Goal: Information Seeking & Learning: Check status

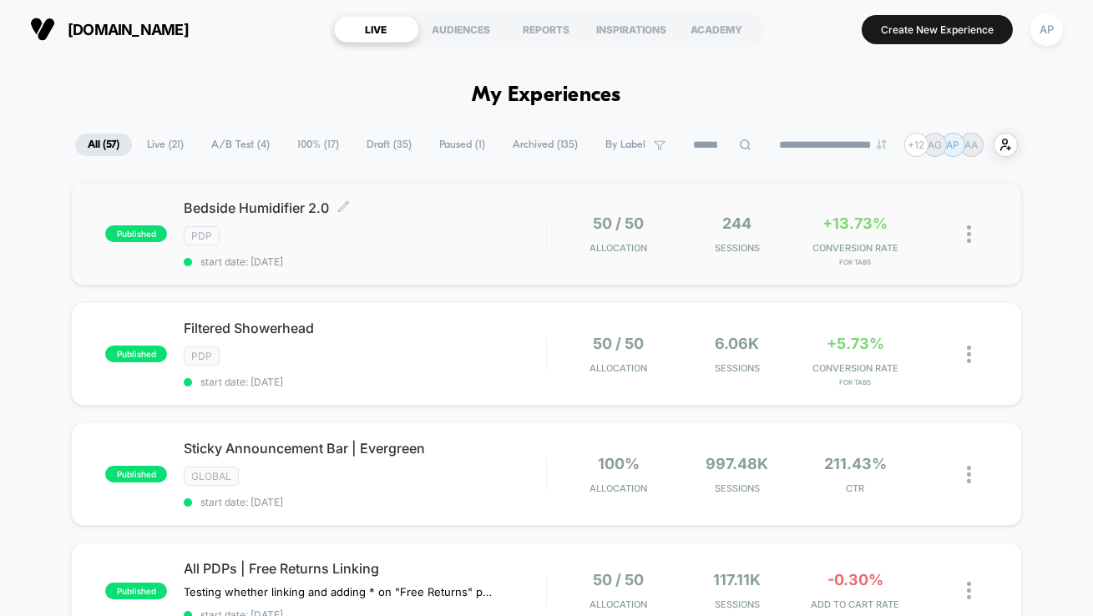
click at [479, 250] on div "Bedside Humidifier 2.0 Click to edit experience details Click to edit experienc…" at bounding box center [365, 234] width 362 height 68
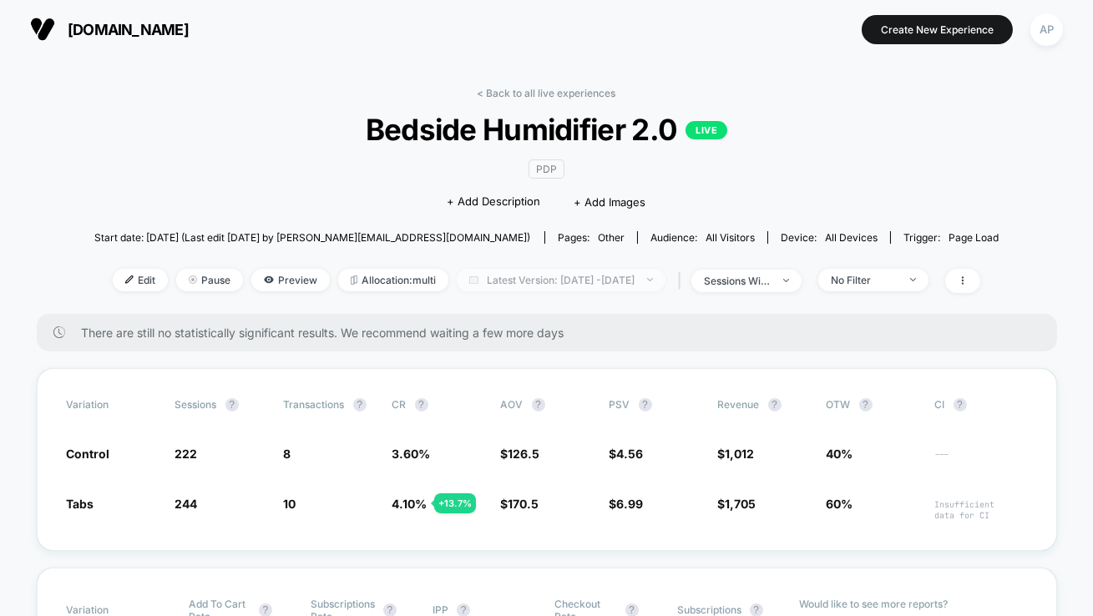
click at [492, 279] on span "Latest Version: [DATE] - [DATE]" at bounding box center [561, 280] width 209 height 23
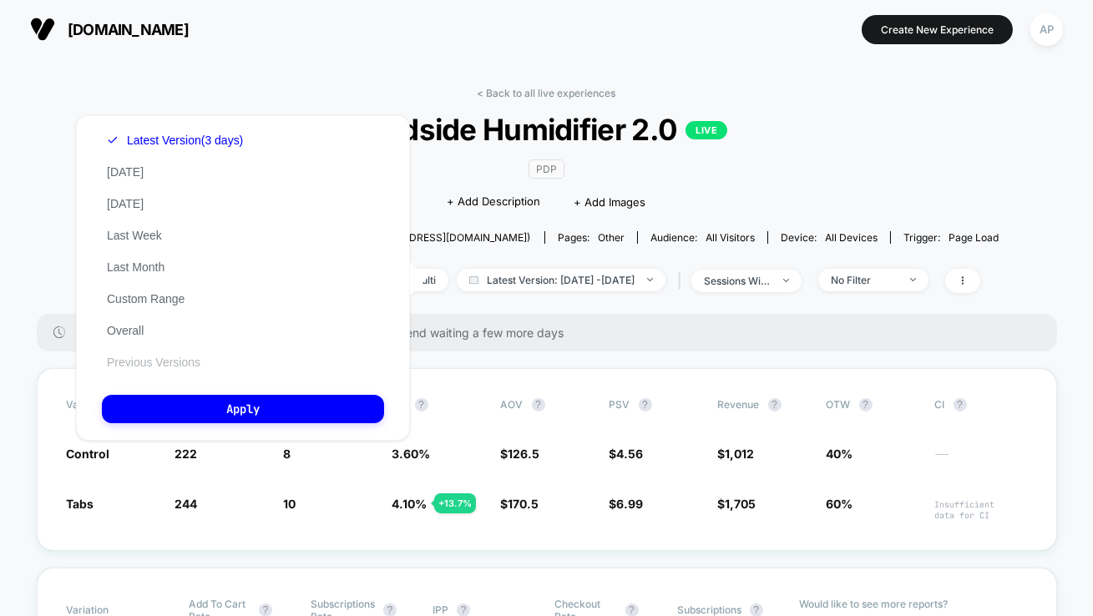
click at [164, 364] on button "Previous Versions" at bounding box center [154, 362] width 104 height 15
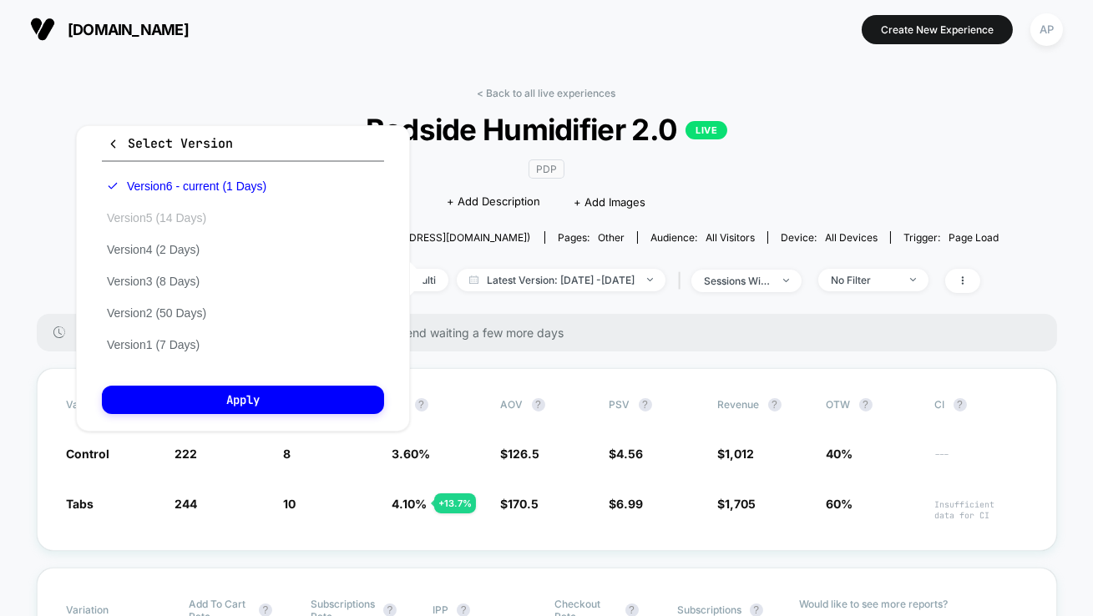
click at [180, 210] on button "Version 5 (14 Days)" at bounding box center [156, 217] width 109 height 15
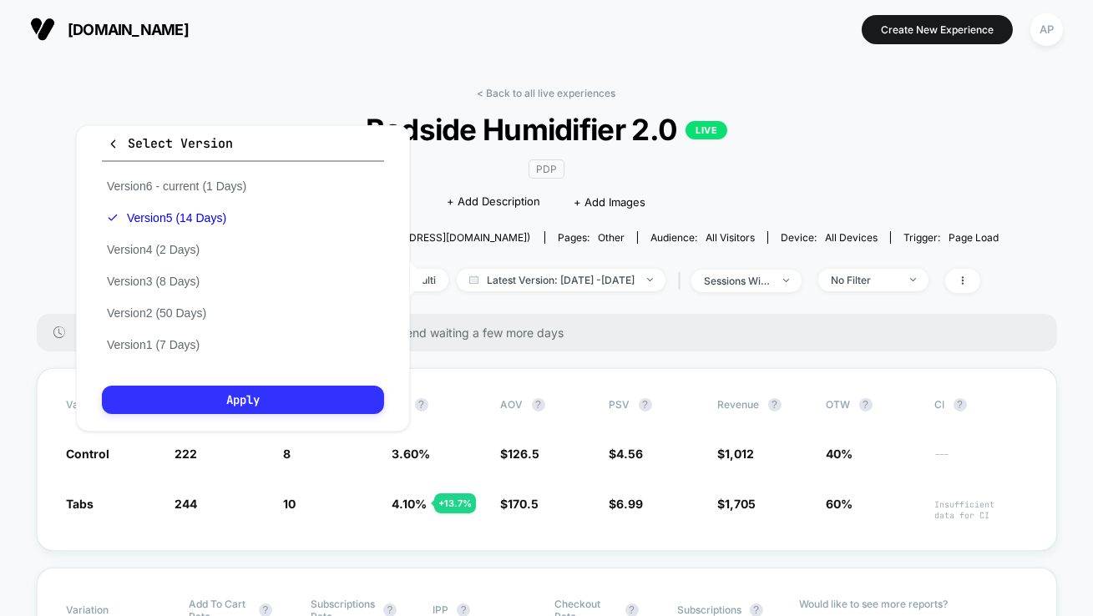
click at [226, 409] on button "Apply" at bounding box center [243, 400] width 282 height 28
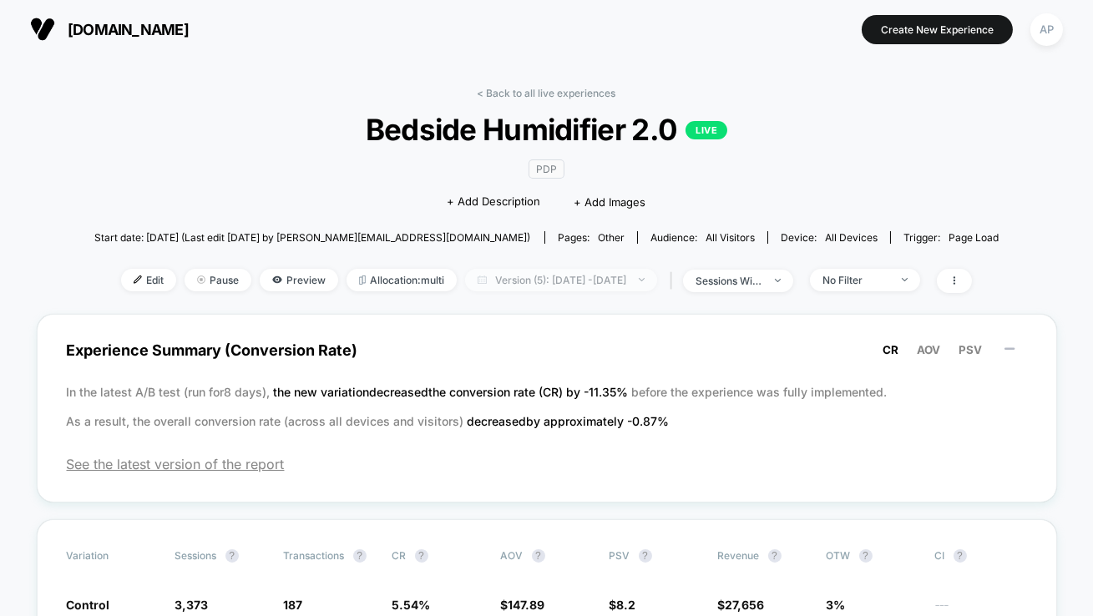
click at [551, 281] on span "Version (5): [DATE] - [DATE]" at bounding box center [561, 280] width 192 height 23
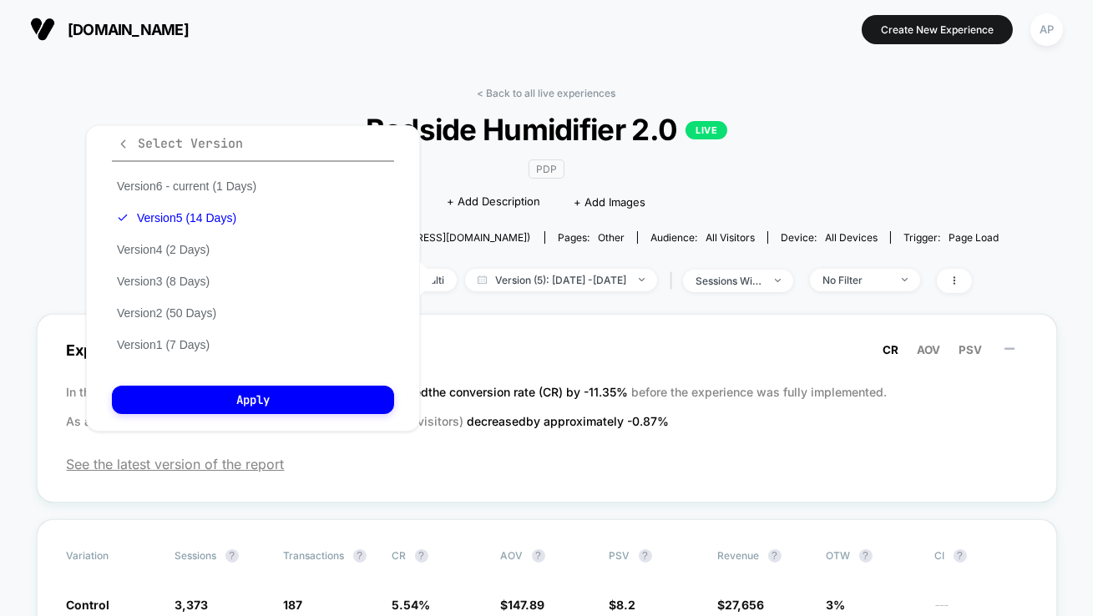
click at [119, 147] on icon "button" at bounding box center [123, 144] width 13 height 13
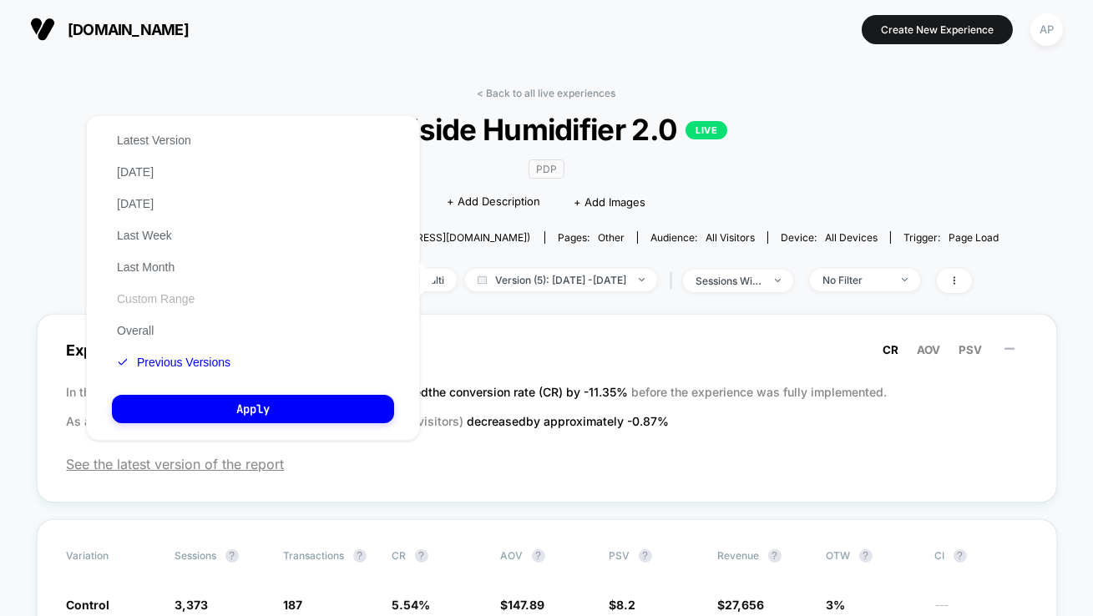
click at [159, 303] on button "Custom Range" at bounding box center [156, 298] width 88 height 15
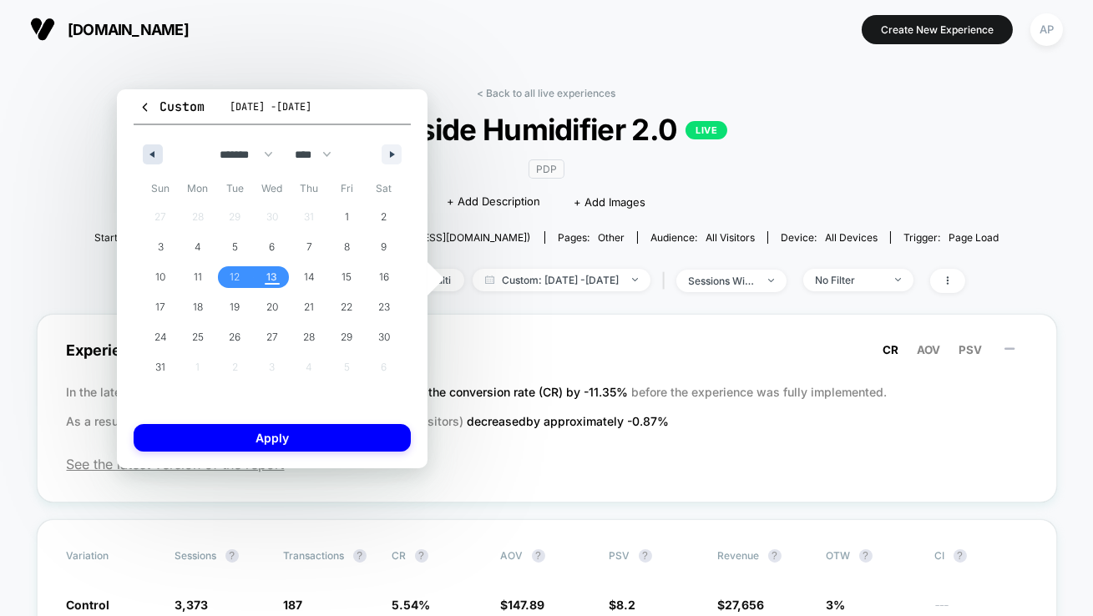
click at [151, 158] on button "button" at bounding box center [153, 154] width 20 height 20
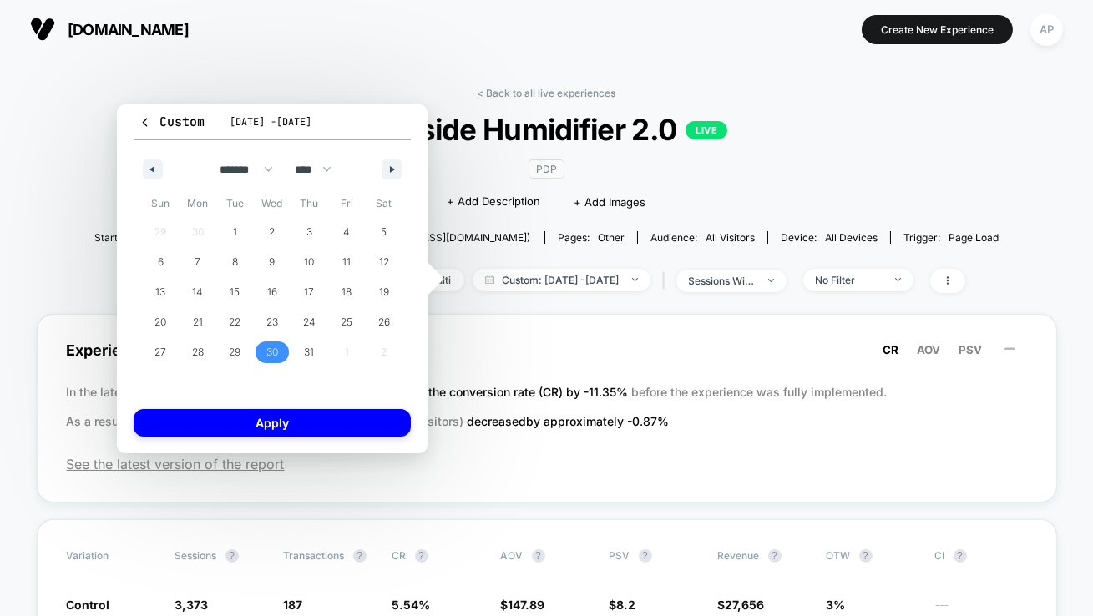
click at [266, 357] on span "30" at bounding box center [273, 353] width 38 height 22
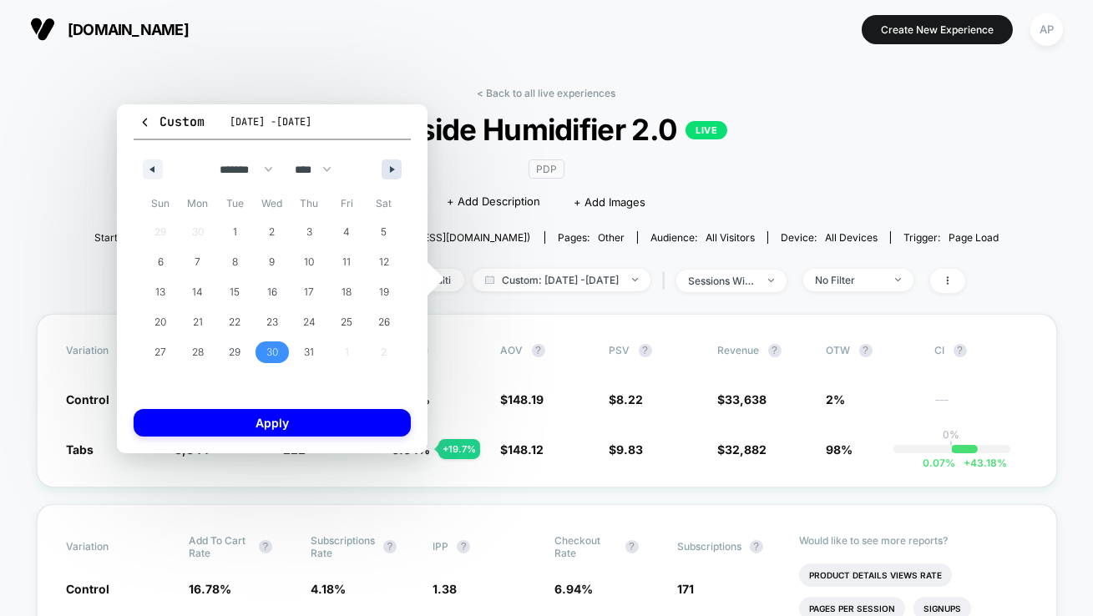
click at [387, 171] on button "button" at bounding box center [392, 169] width 20 height 20
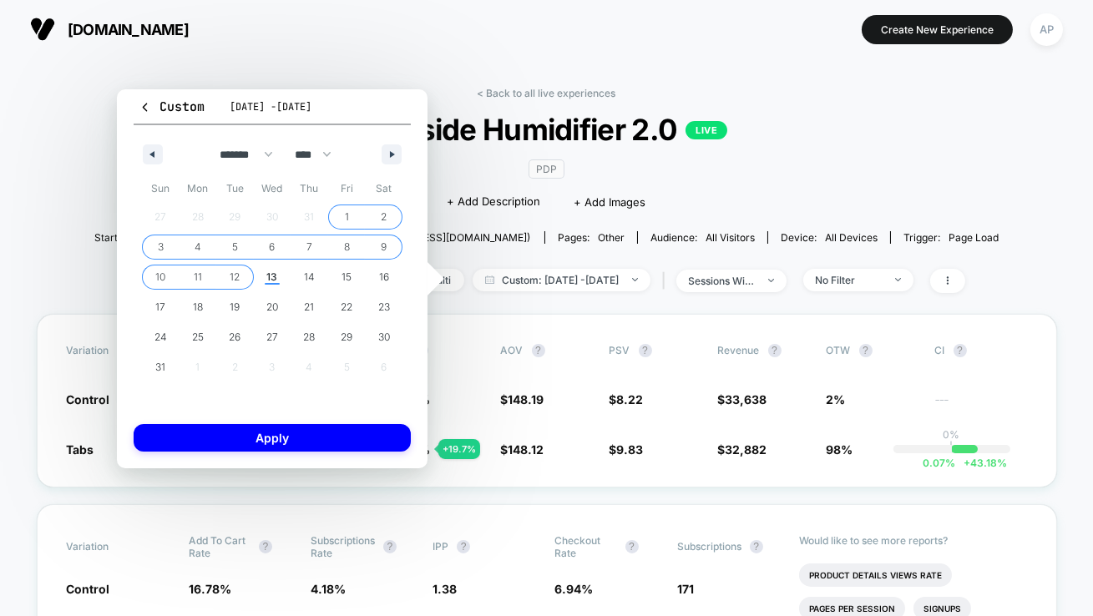
click at [238, 278] on span "12" at bounding box center [235, 277] width 10 height 30
select select "*"
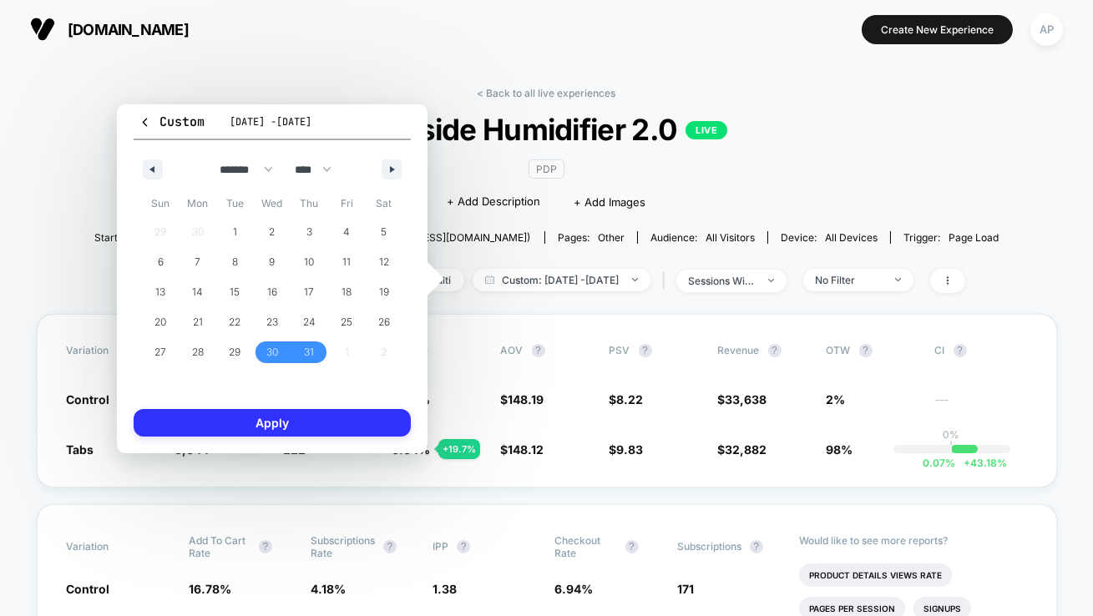
click at [292, 418] on button "Apply" at bounding box center [272, 423] width 277 height 28
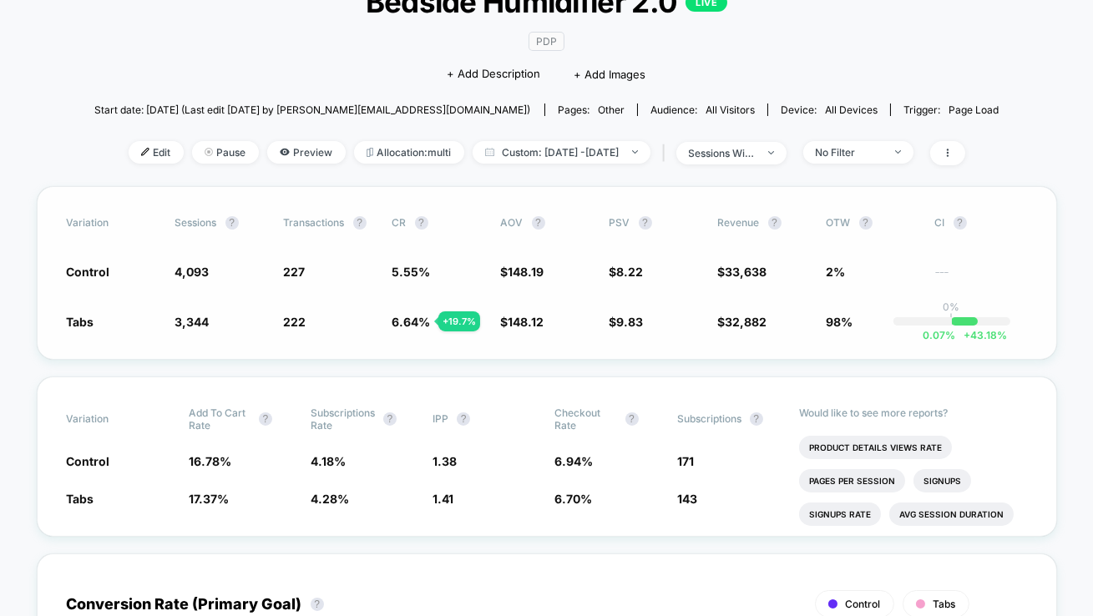
scroll to position [129, 0]
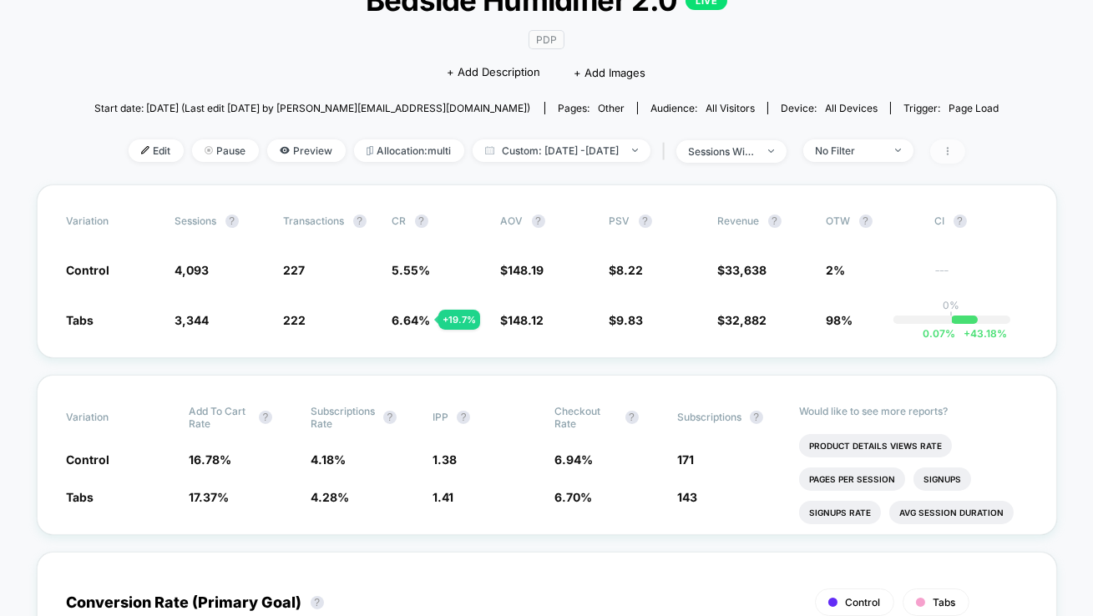
click at [965, 143] on span at bounding box center [947, 151] width 35 height 24
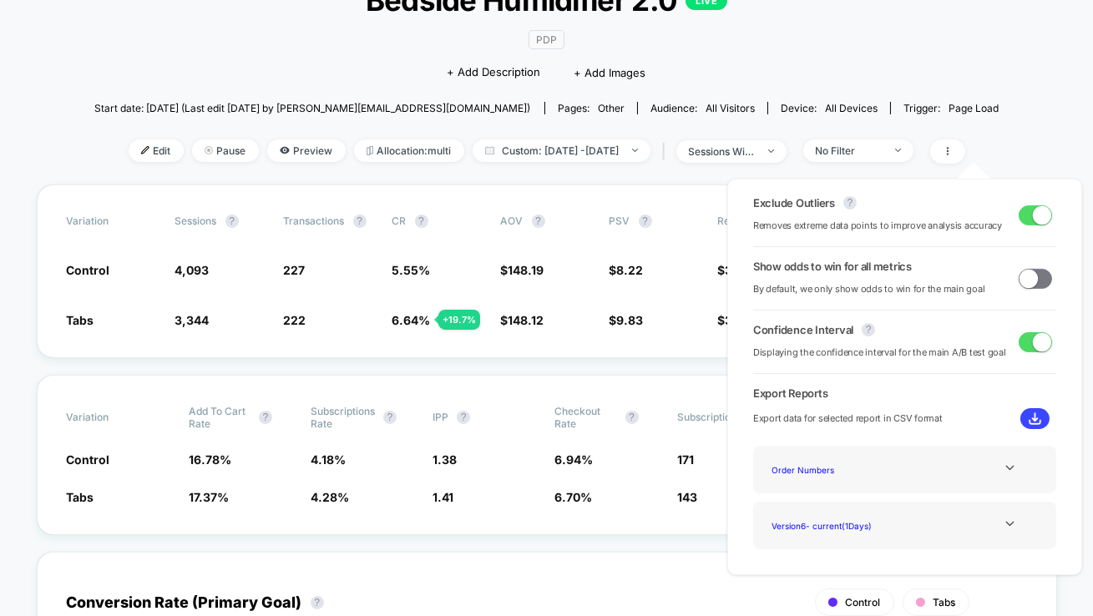
click at [1025, 276] on span at bounding box center [1029, 278] width 18 height 18
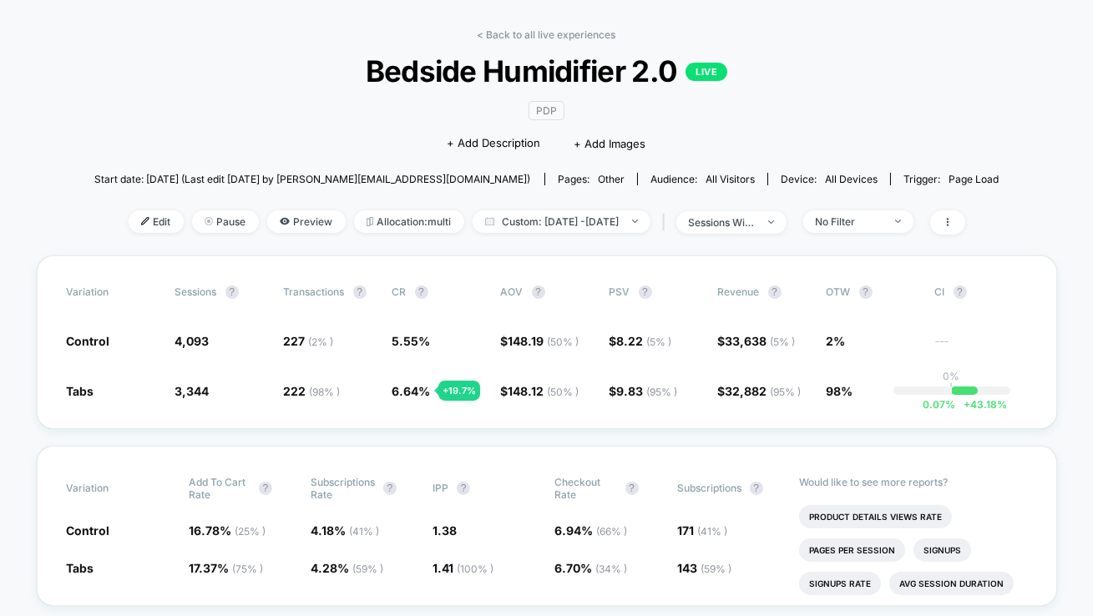
scroll to position [14, 0]
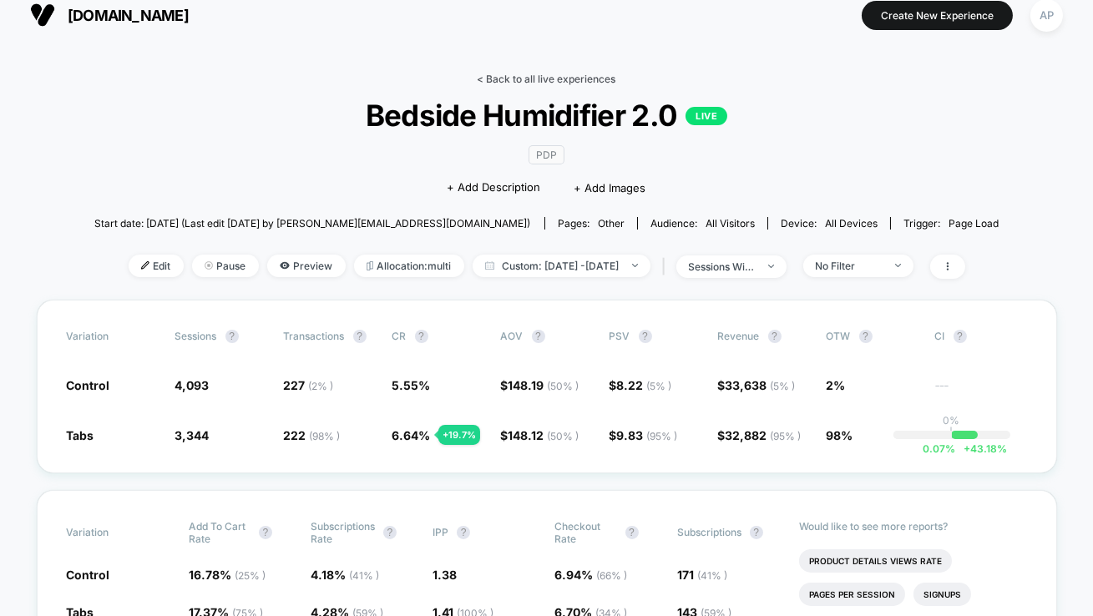
click at [582, 79] on link "< Back to all live experiences" at bounding box center [547, 79] width 139 height 13
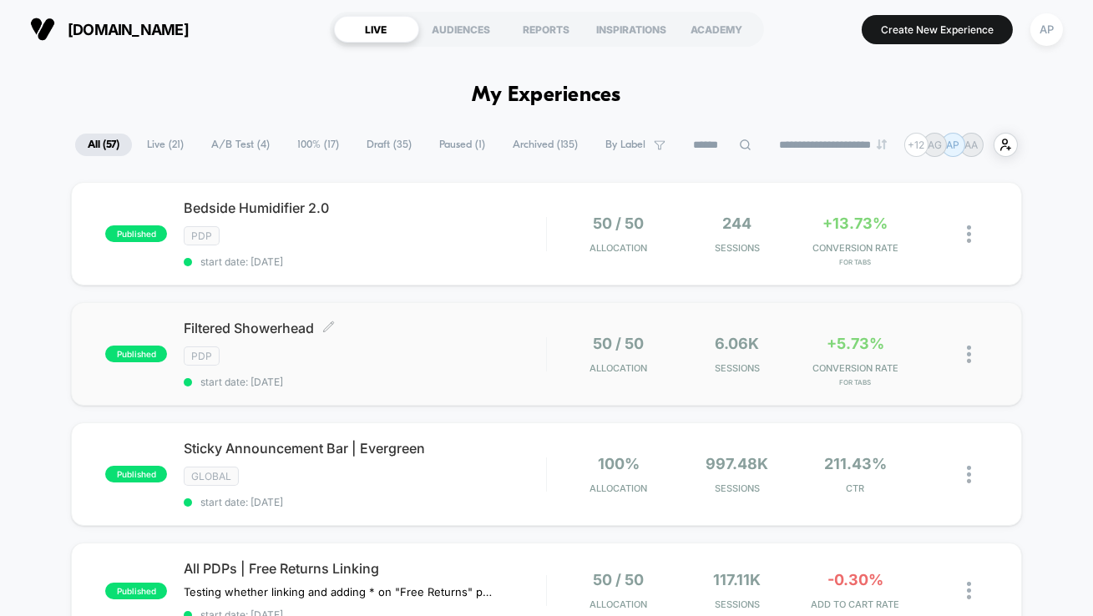
click at [410, 365] on div "Filtered Showerhead Click to edit experience details Click to edit experience d…" at bounding box center [365, 354] width 362 height 68
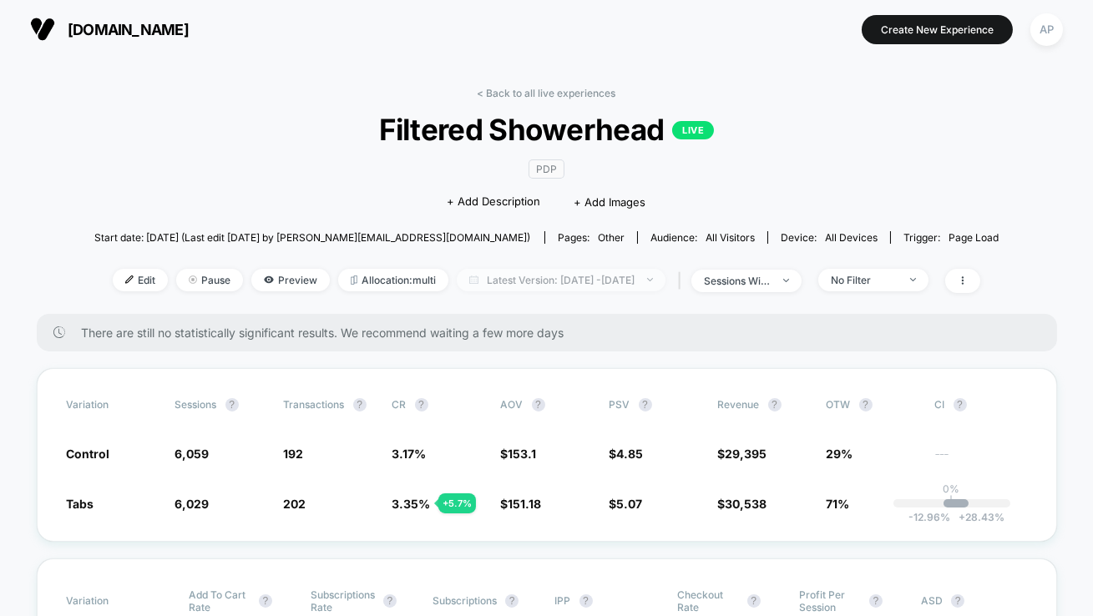
click at [503, 272] on span "Latest Version: [DATE] - [DATE]" at bounding box center [561, 280] width 209 height 23
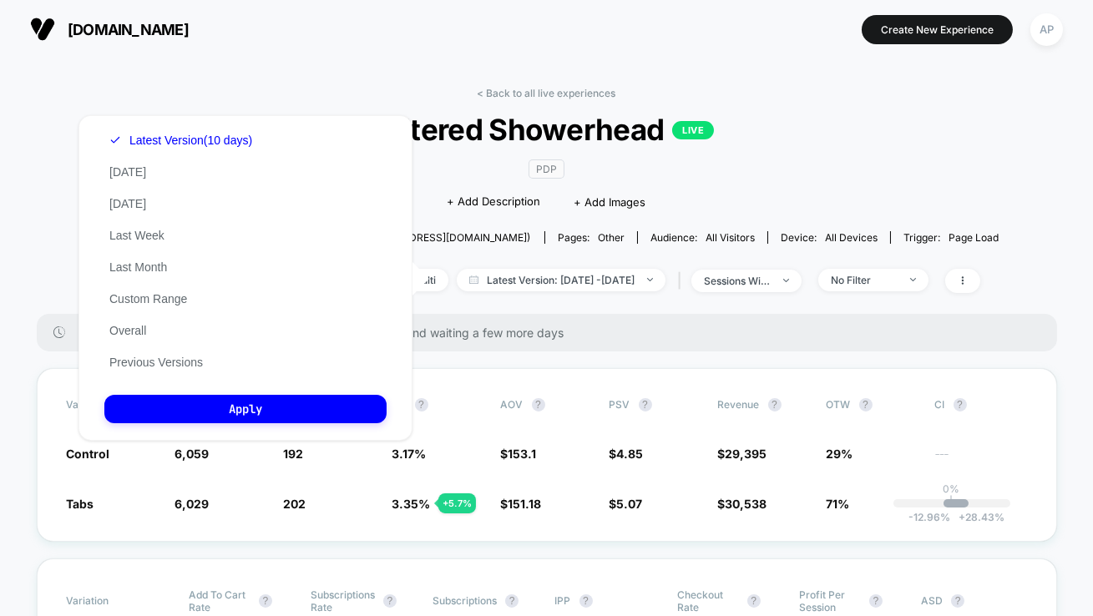
click at [728, 116] on span "Filtered Showerhead LIVE" at bounding box center [546, 129] width 814 height 35
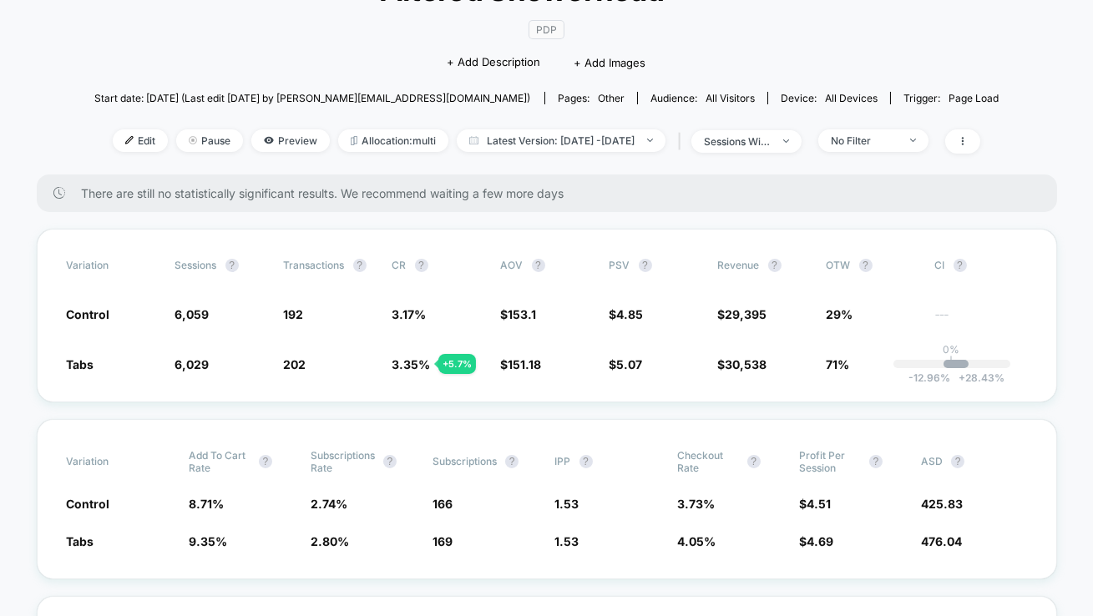
scroll to position [144, 0]
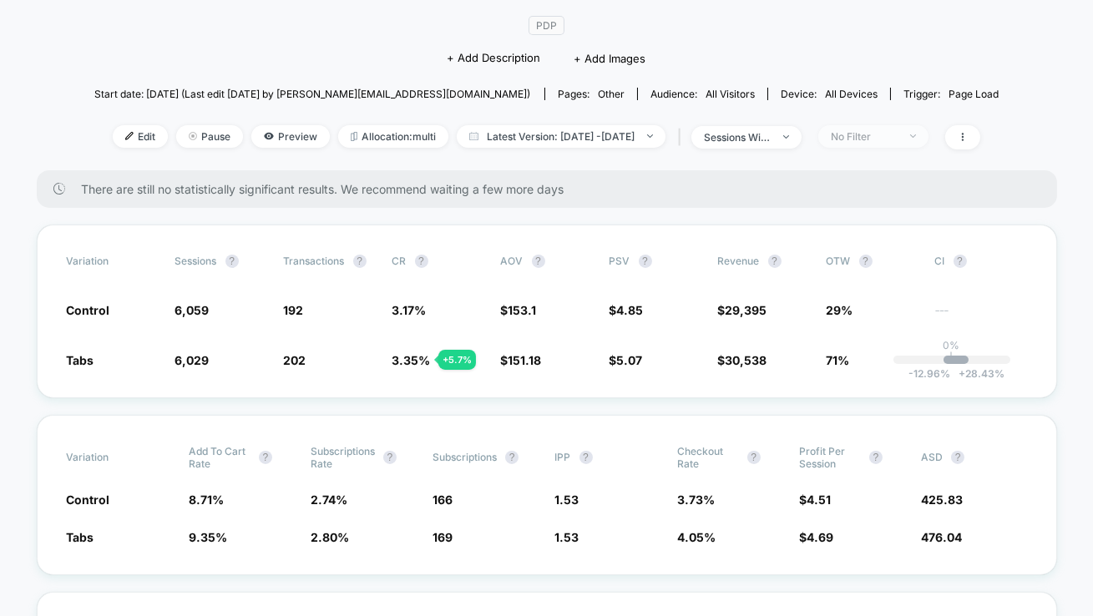
click at [892, 135] on div "No Filter" at bounding box center [864, 136] width 67 height 13
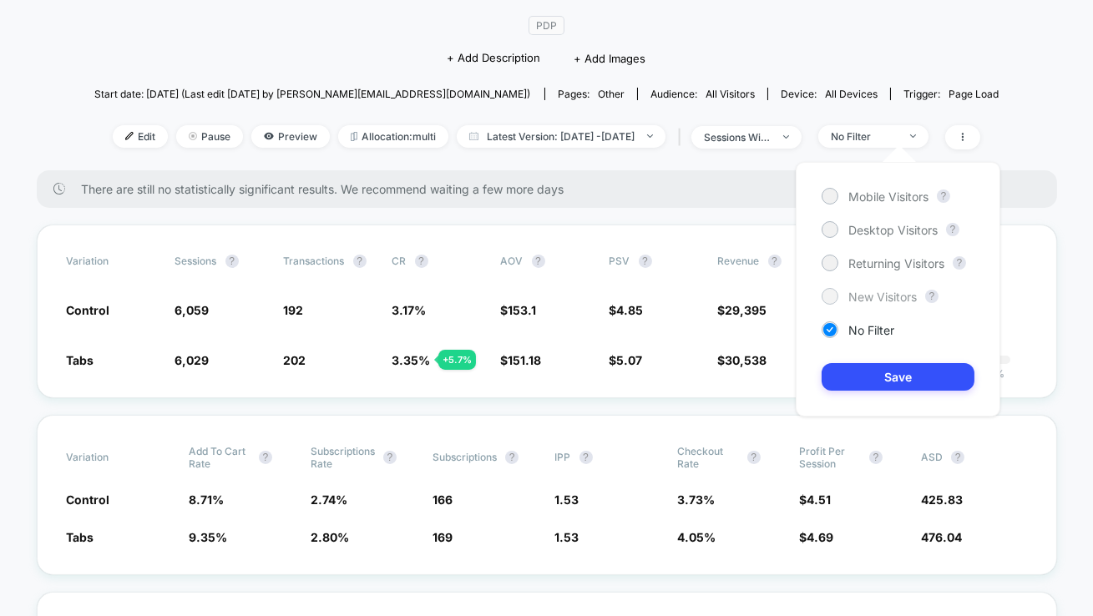
click at [879, 303] on span "New Visitors" at bounding box center [882, 297] width 68 height 14
click at [879, 377] on button "Save" at bounding box center [898, 377] width 153 height 28
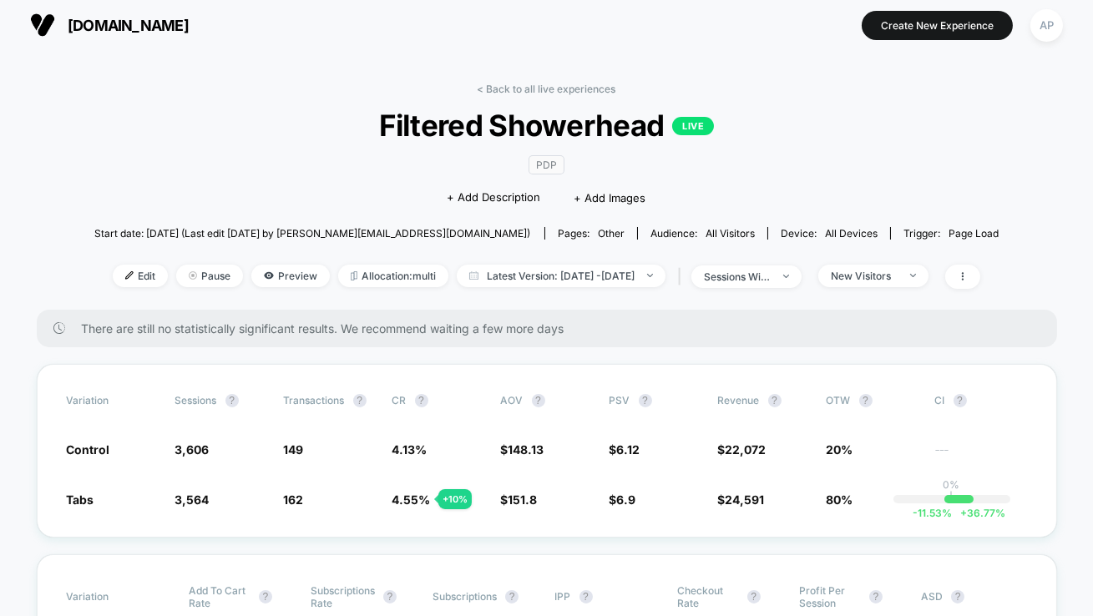
scroll to position [8, 0]
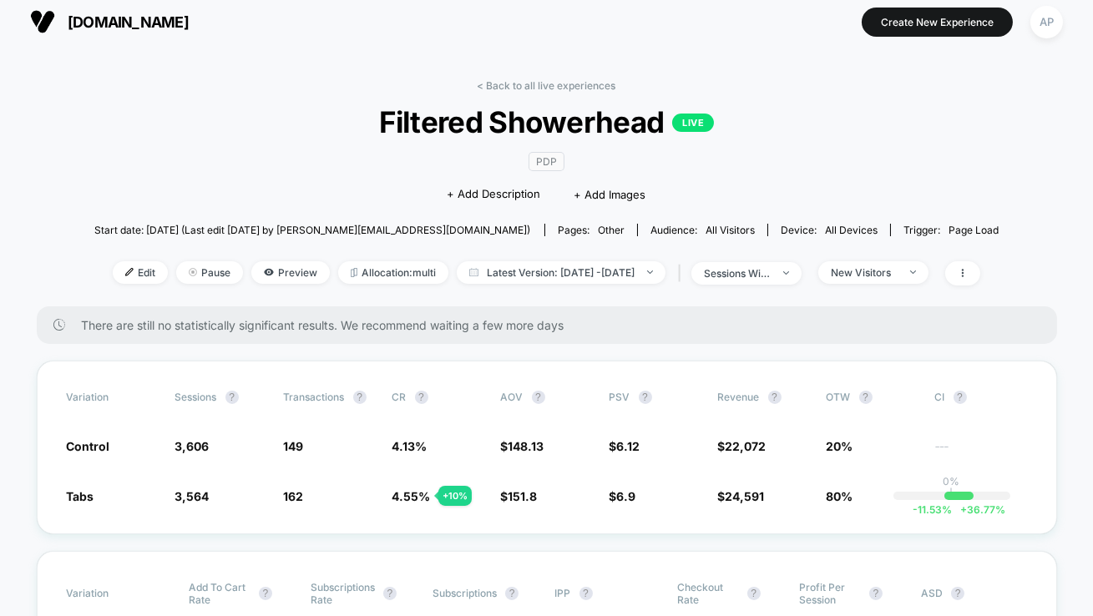
click at [559, 86] on link "< Back to all live experiences" at bounding box center [547, 85] width 139 height 13
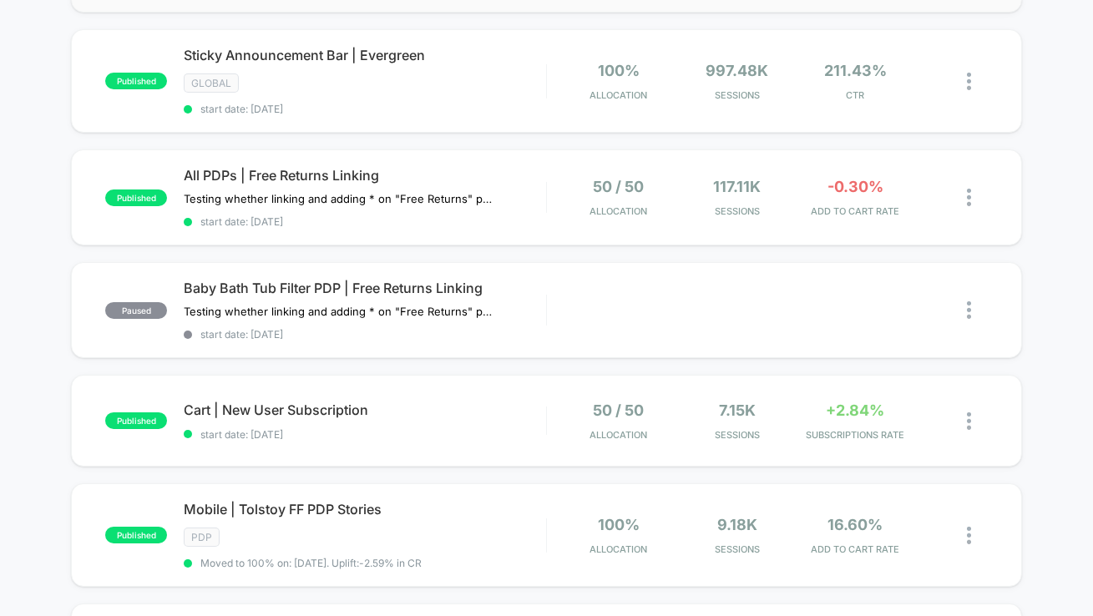
scroll to position [400, 0]
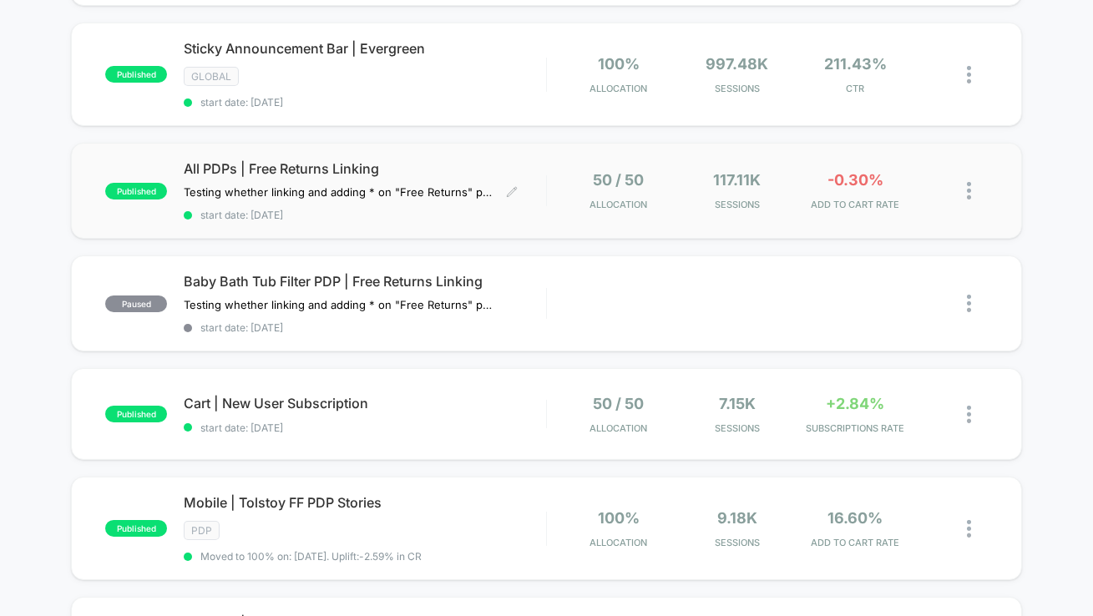
click at [489, 209] on span "start date: [DATE]" at bounding box center [365, 215] width 362 height 13
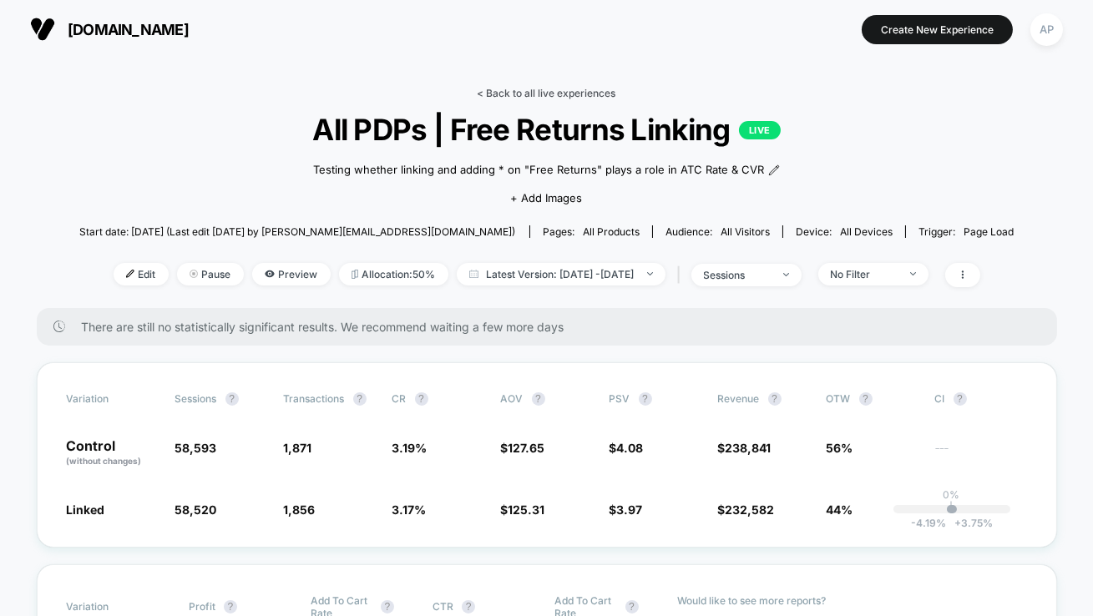
click at [548, 93] on link "< Back to all live experiences" at bounding box center [547, 93] width 139 height 13
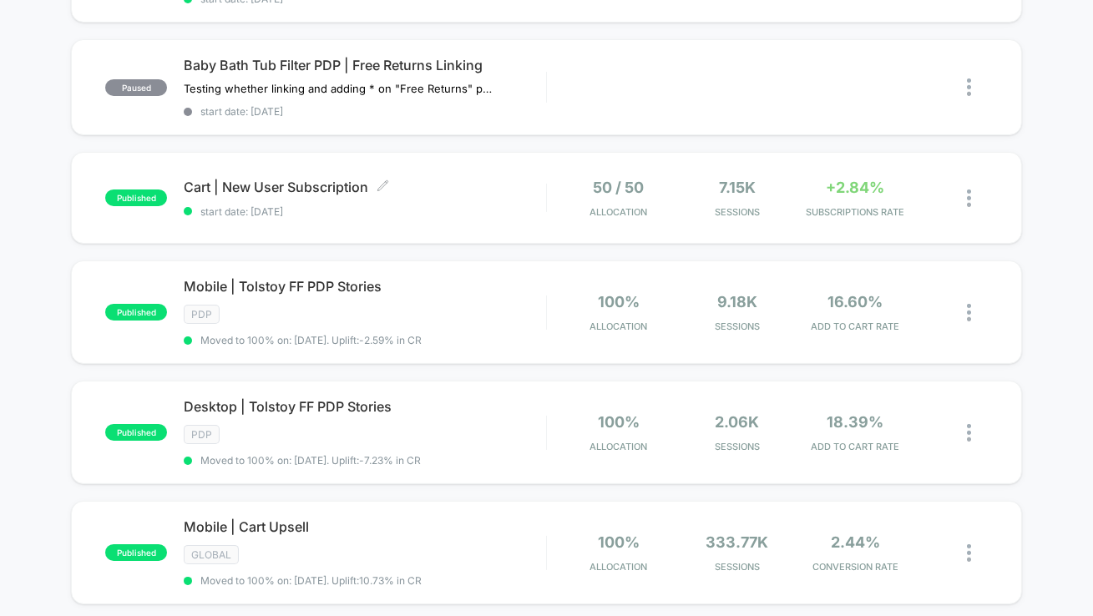
scroll to position [636, 0]
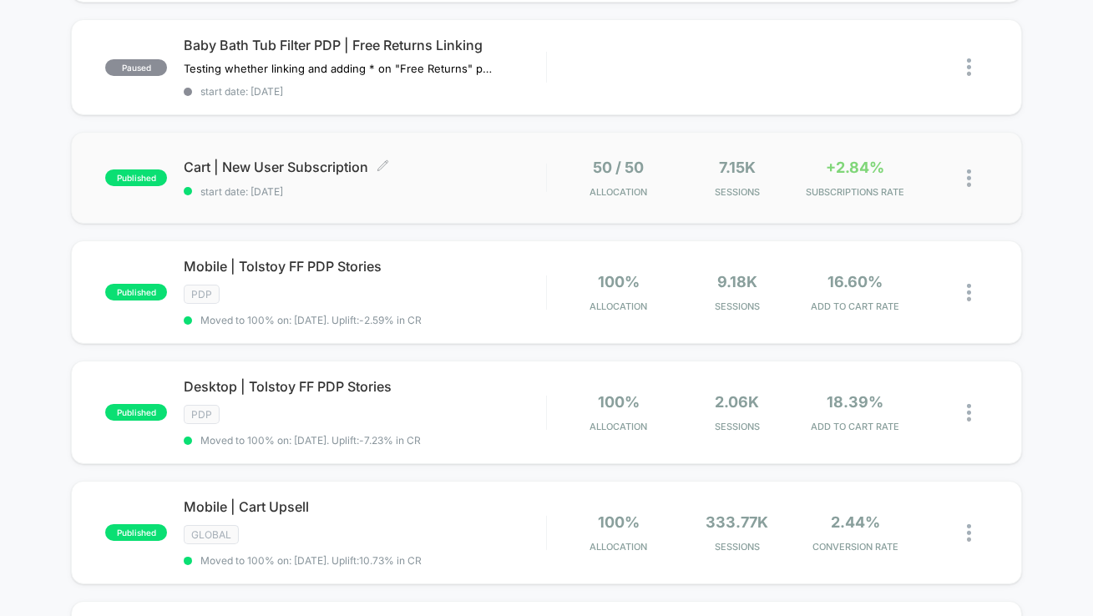
click at [504, 167] on div "Cart | New User Subscription Click to edit experience details Click to edit exp…" at bounding box center [365, 178] width 362 height 39
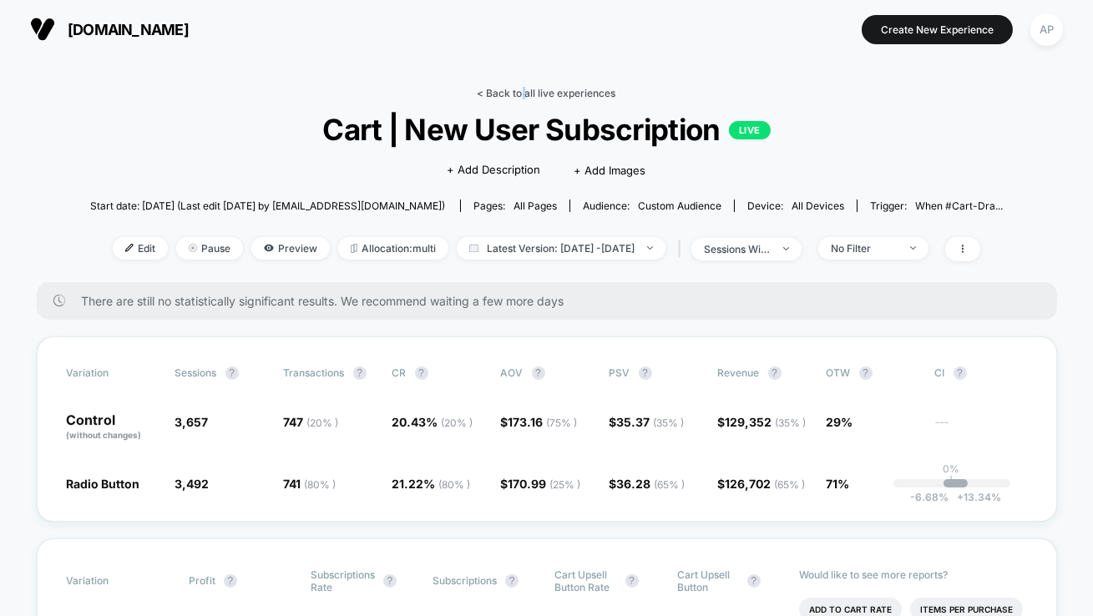
click at [523, 96] on link "< Back to all live experiences" at bounding box center [547, 93] width 139 height 13
